Goal: Transaction & Acquisition: Purchase product/service

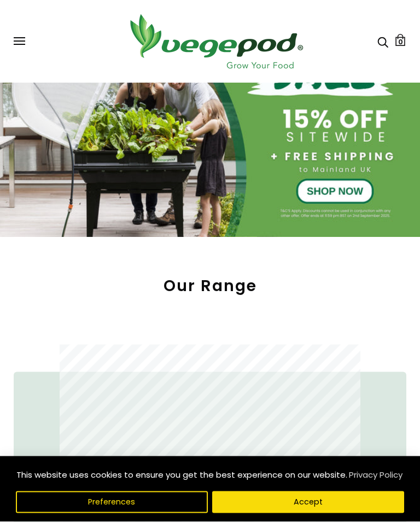
scroll to position [0, 576]
click at [21, 39] on button at bounding box center [19, 41] width 11 height 8
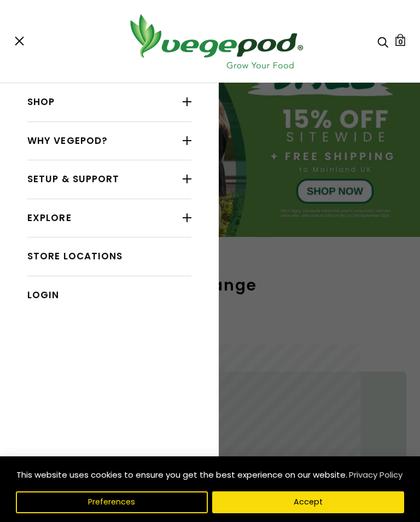
scroll to position [0, 768]
click at [96, 102] on link "Shop" at bounding box center [109, 102] width 164 height 21
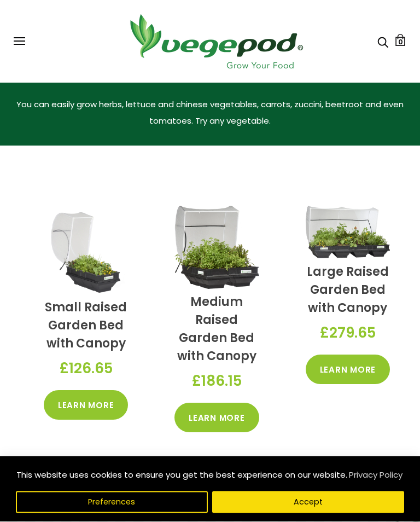
scroll to position [345, 0]
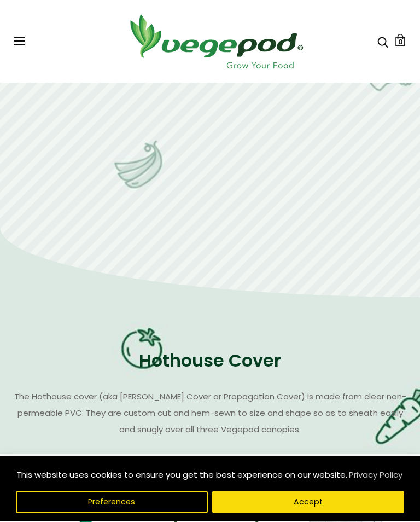
click at [24, 40] on button at bounding box center [19, 41] width 11 height 8
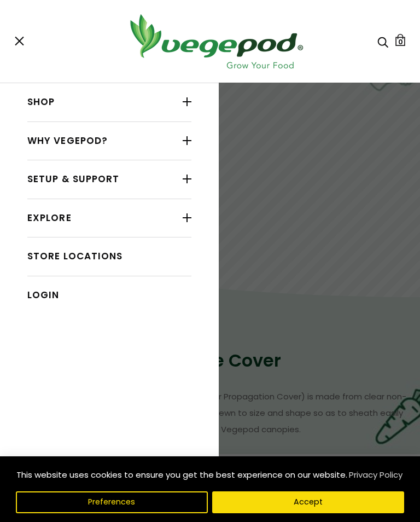
click at [161, 103] on link "Shop" at bounding box center [109, 102] width 164 height 21
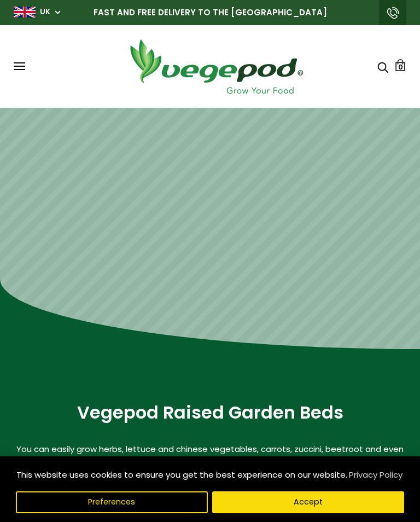
click at [23, 62] on span at bounding box center [19, 62] width 11 height 1
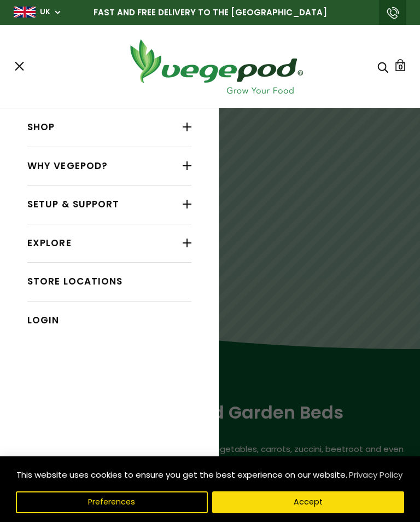
click at [116, 163] on link "Why Vegepod?" at bounding box center [109, 166] width 164 height 21
click at [101, 163] on link "Why Vegepod?" at bounding box center [109, 166] width 164 height 21
click at [47, 130] on link "Shop" at bounding box center [109, 127] width 164 height 21
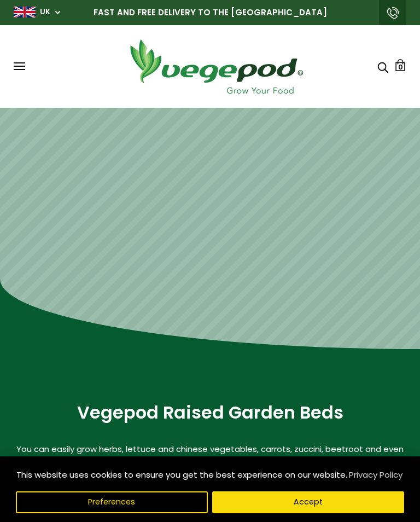
click at [18, 64] on button at bounding box center [19, 66] width 11 height 8
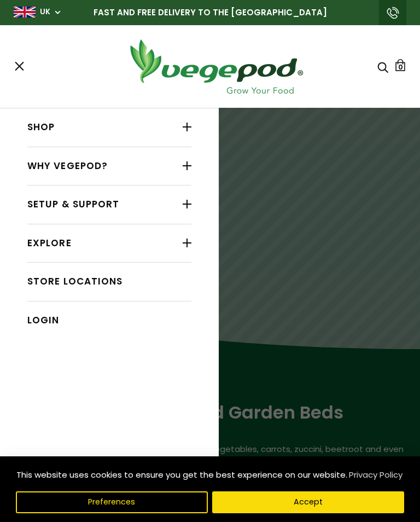
click at [50, 127] on link "Shop" at bounding box center [109, 127] width 164 height 21
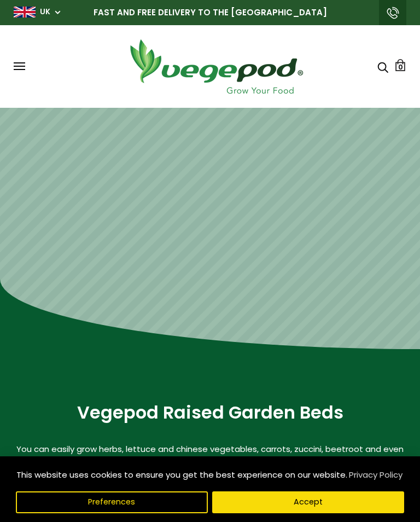
click at [21, 63] on span at bounding box center [19, 62] width 11 height 1
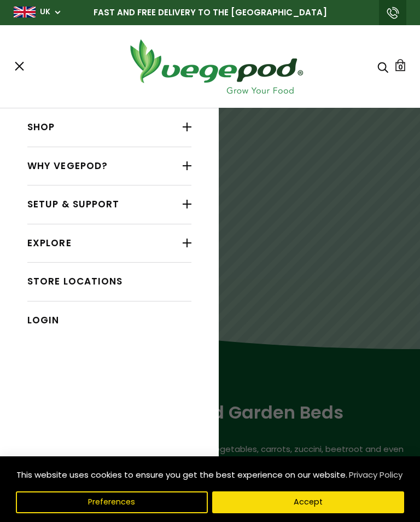
click at [189, 127] on div at bounding box center [187, 127] width 9 height 14
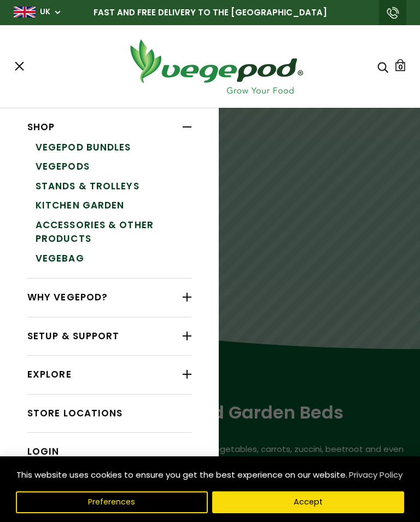
click at [103, 148] on link "Vegepod Bundles" at bounding box center [114, 148] width 156 height 20
